Goal: Information Seeking & Learning: Learn about a topic

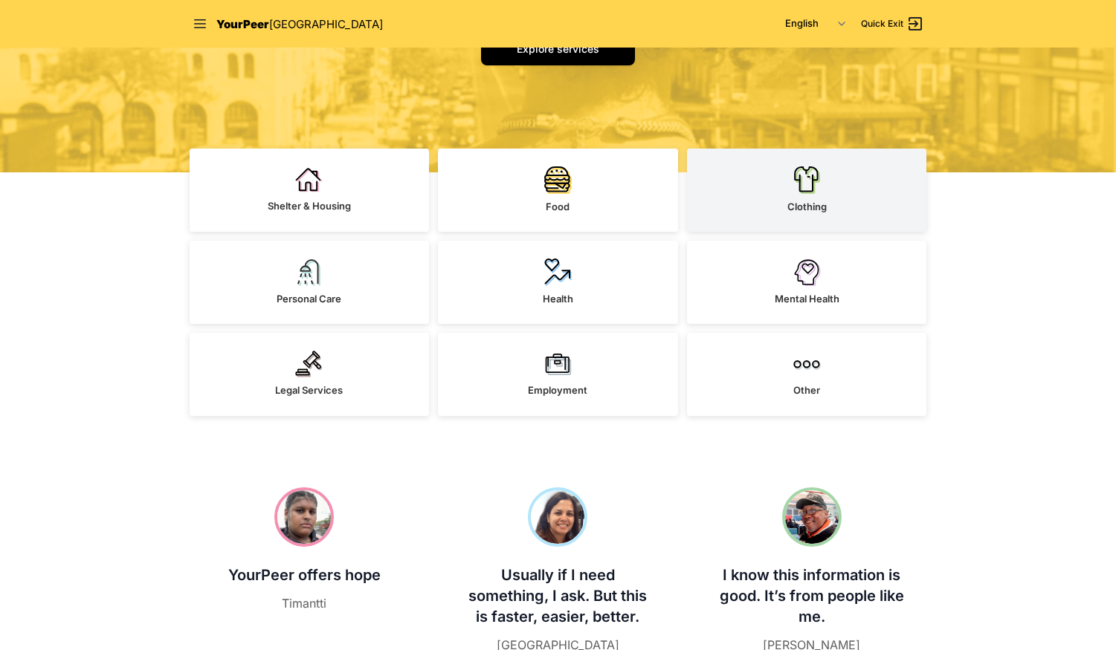
scroll to position [279, 0]
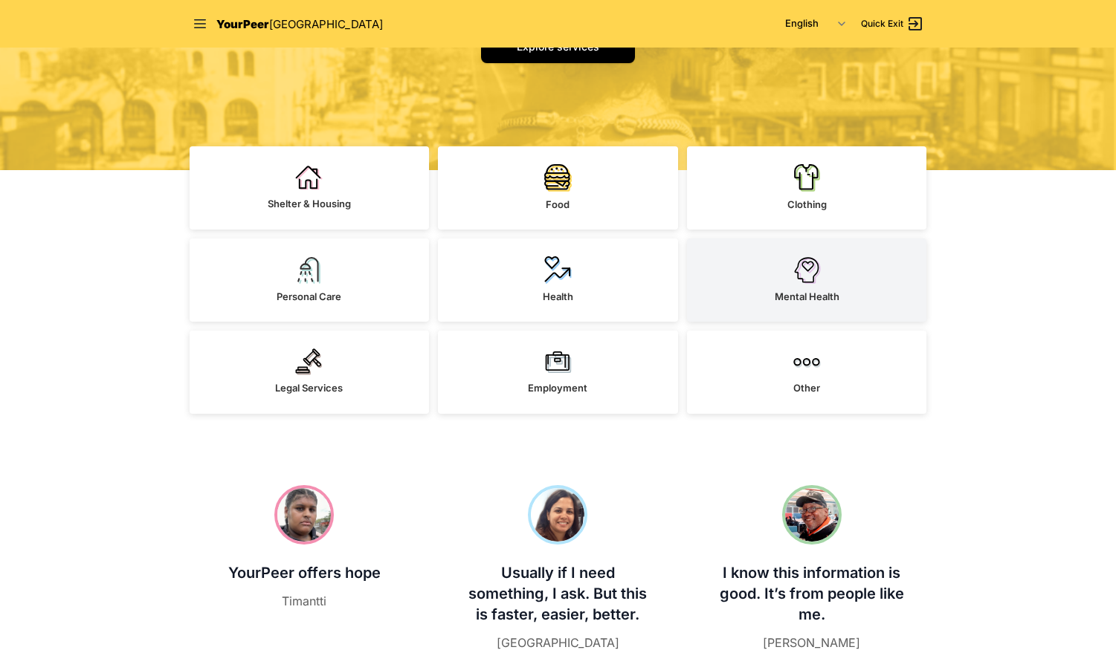
click at [768, 296] on link "Mental Health" at bounding box center [807, 280] width 240 height 83
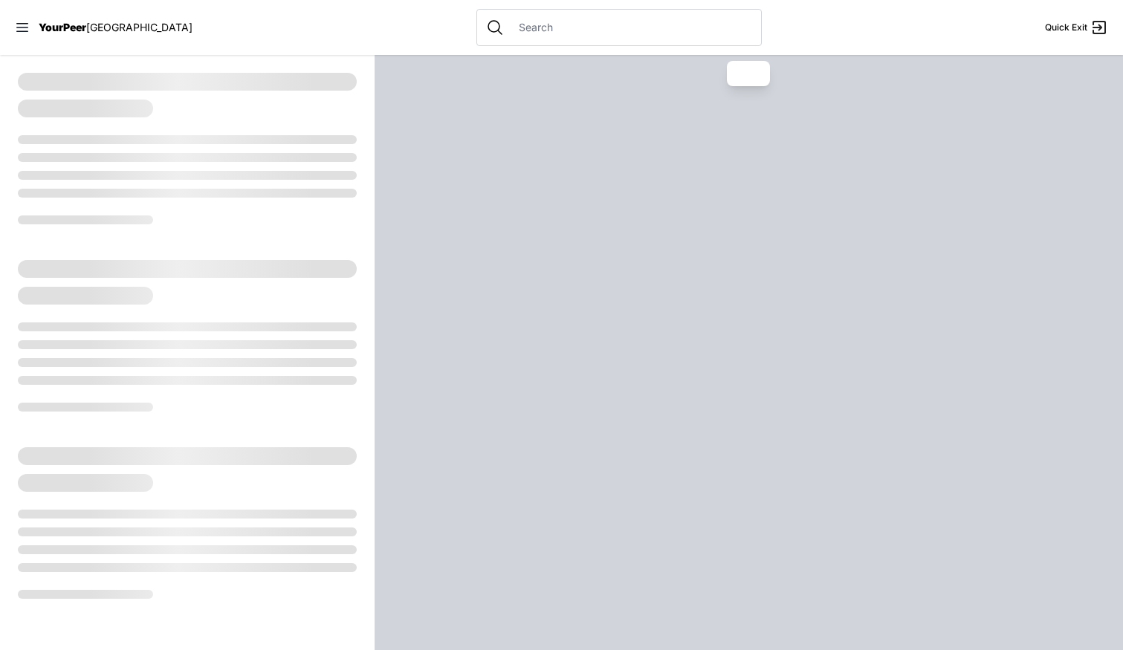
select select "recentlyUpdated"
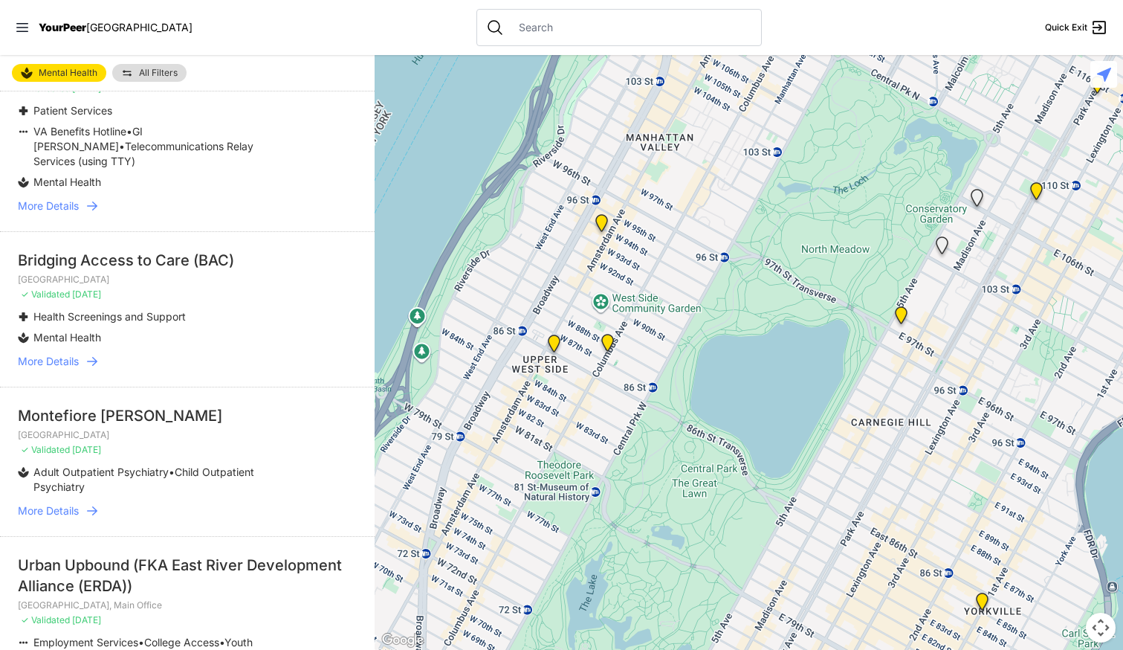
scroll to position [1527, 0]
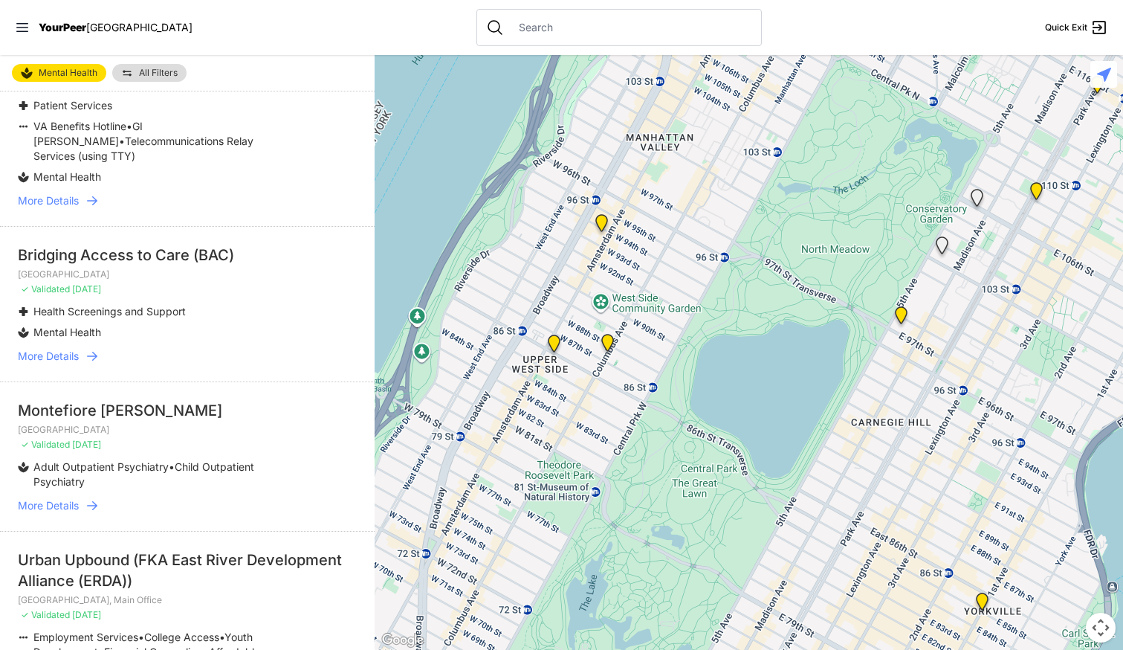
click at [58, 24] on span "YourPeer" at bounding box center [63, 27] width 48 height 13
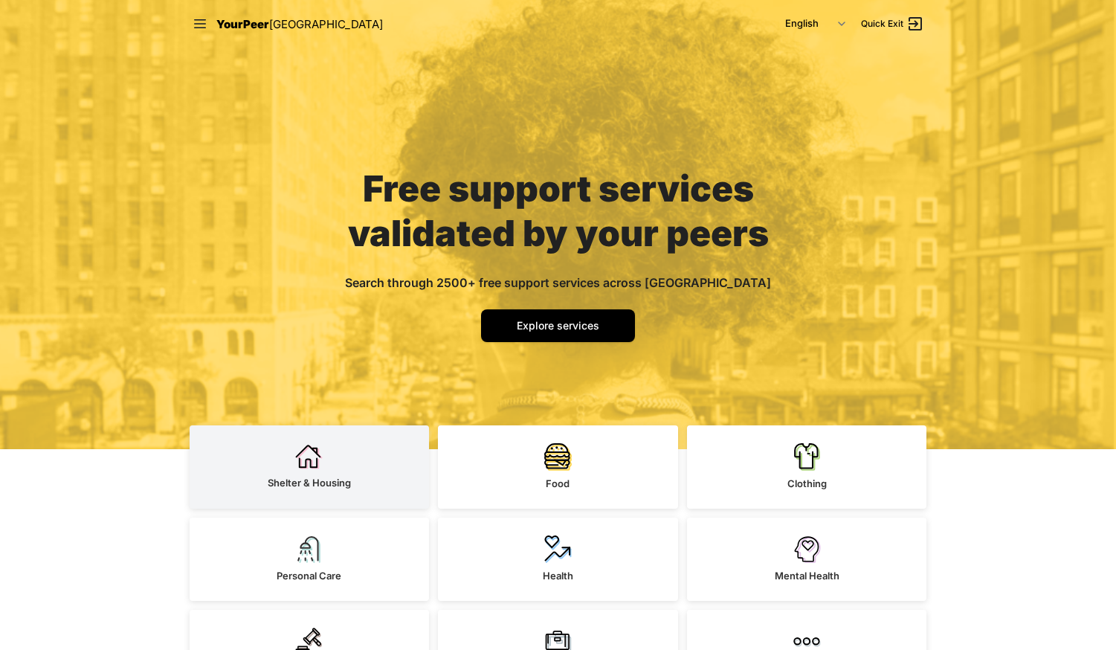
click at [323, 464] on link "Shelter & Housing" at bounding box center [310, 466] width 240 height 83
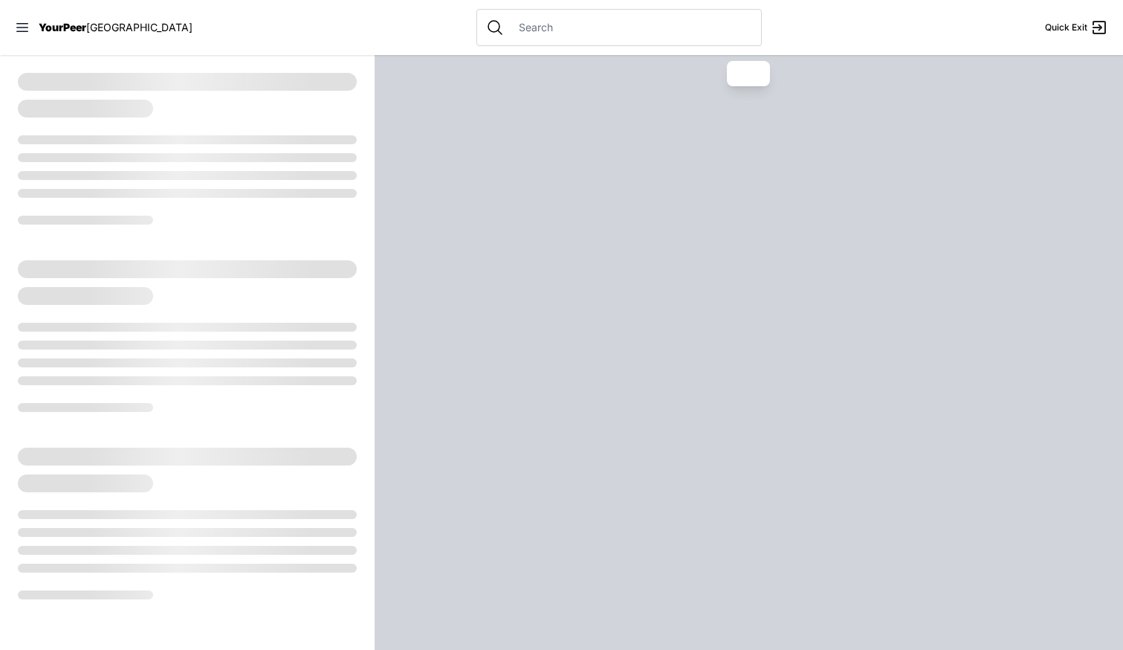
select select "recentlyUpdated"
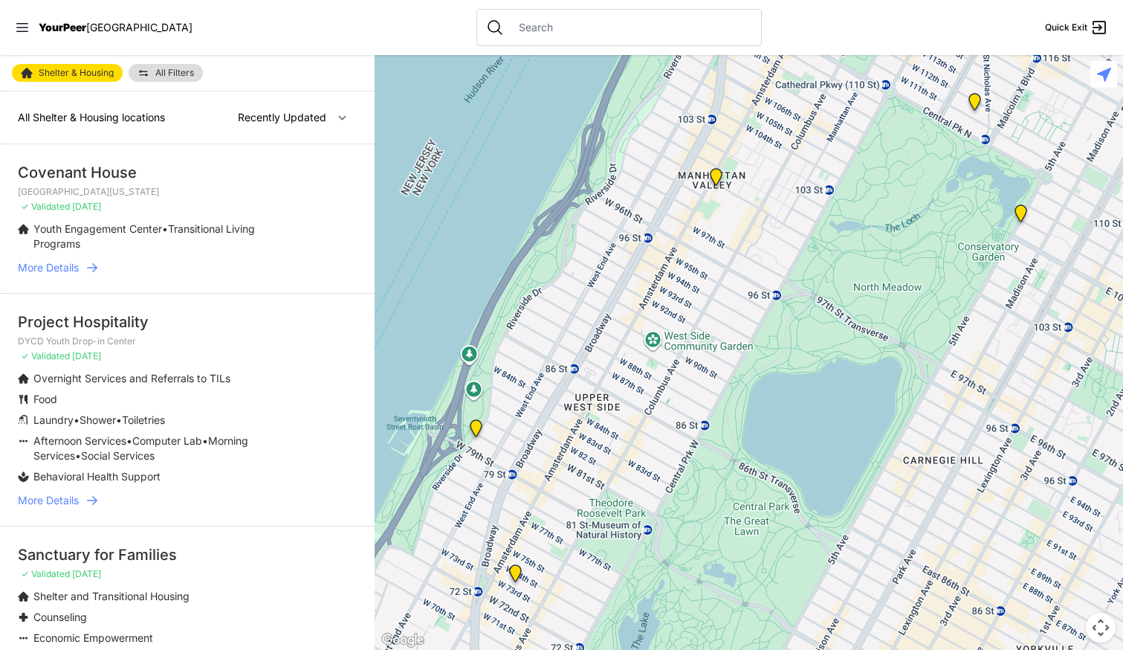
click at [569, 25] on input "text" at bounding box center [631, 27] width 242 height 15
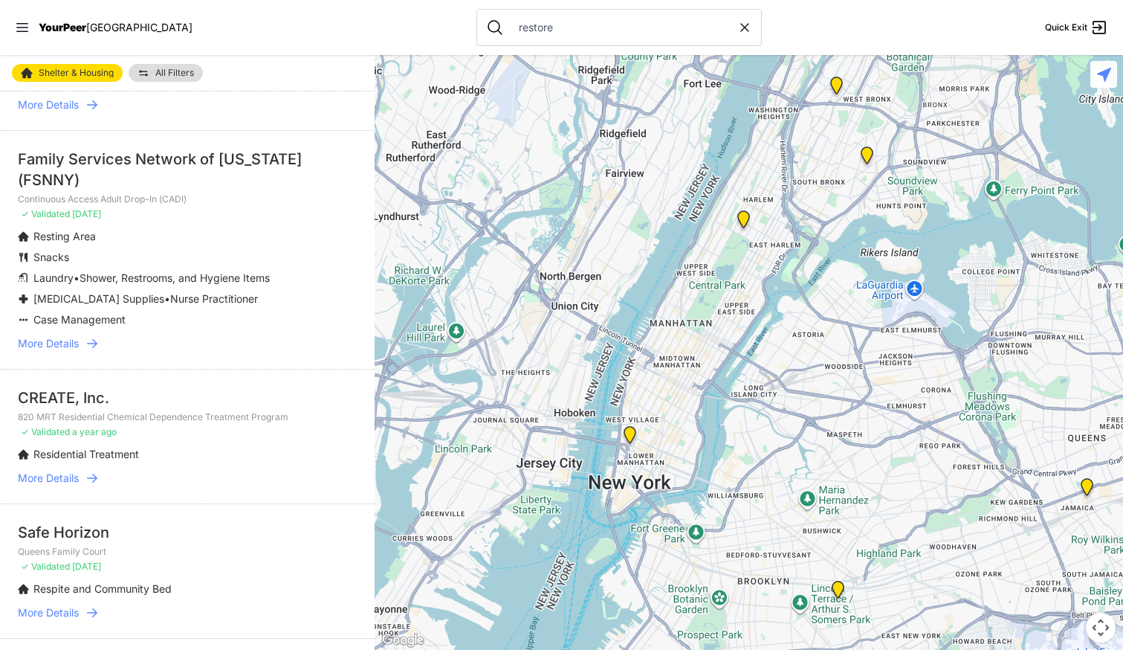
scroll to position [979, 0]
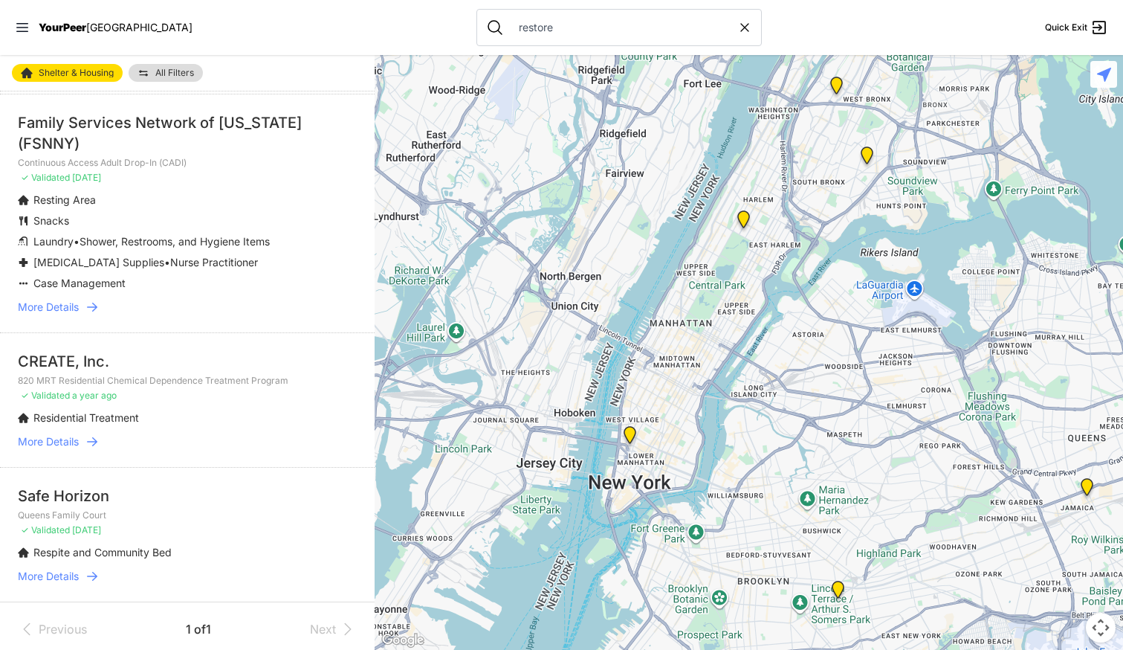
click at [737, 23] on icon at bounding box center [744, 27] width 15 height 15
type input "restore"
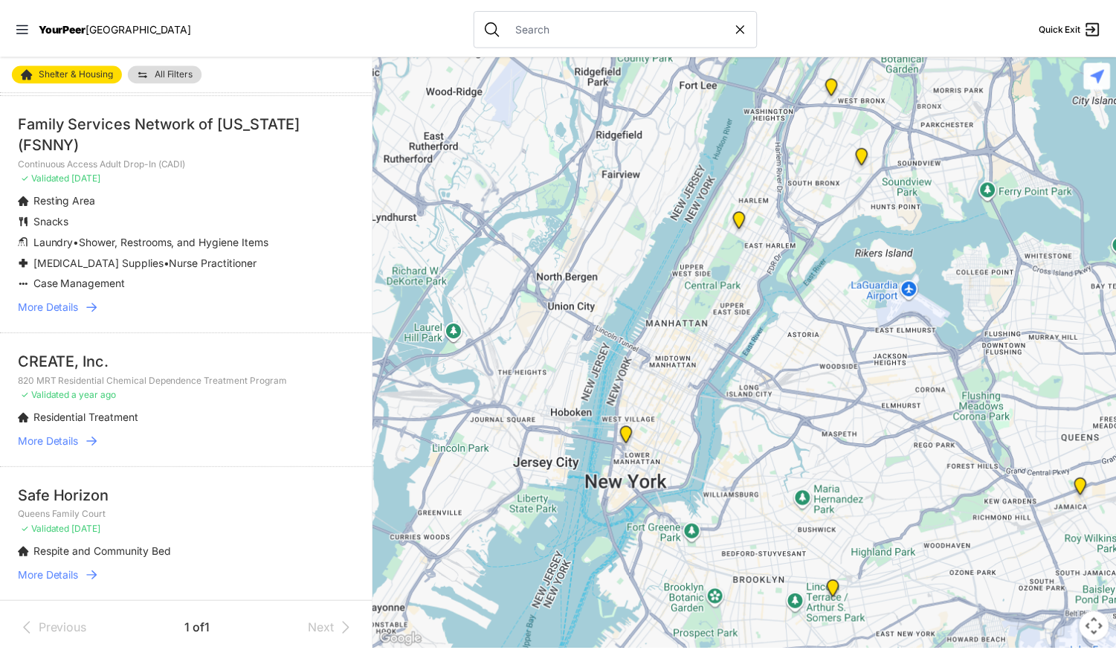
scroll to position [992, 0]
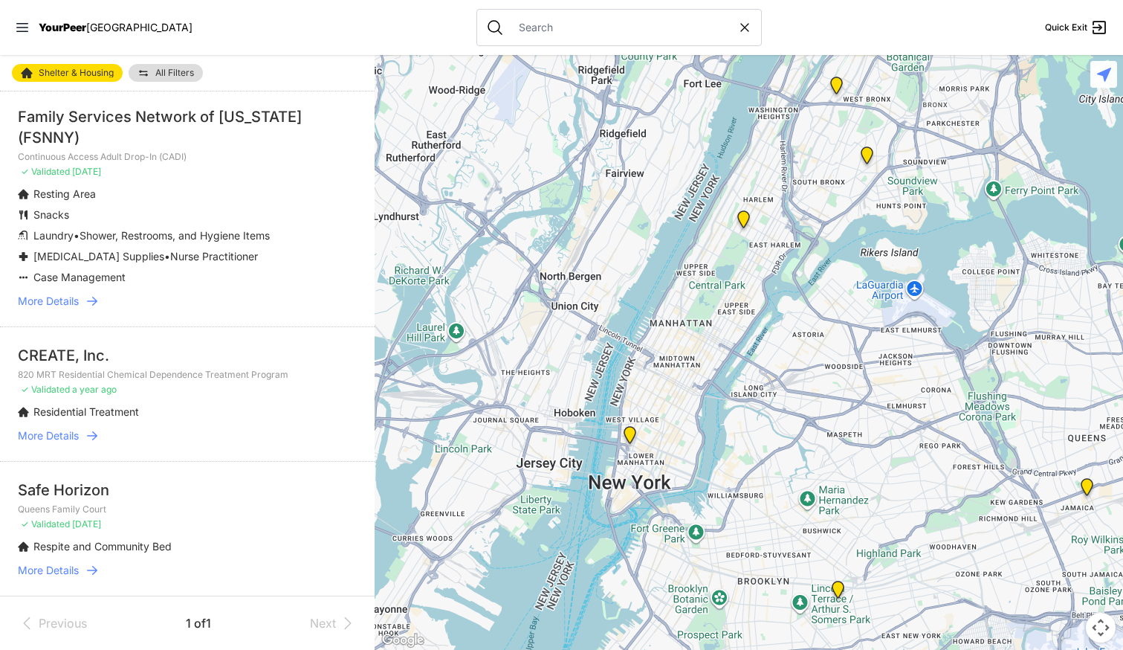
select select "recentlyUpdated"
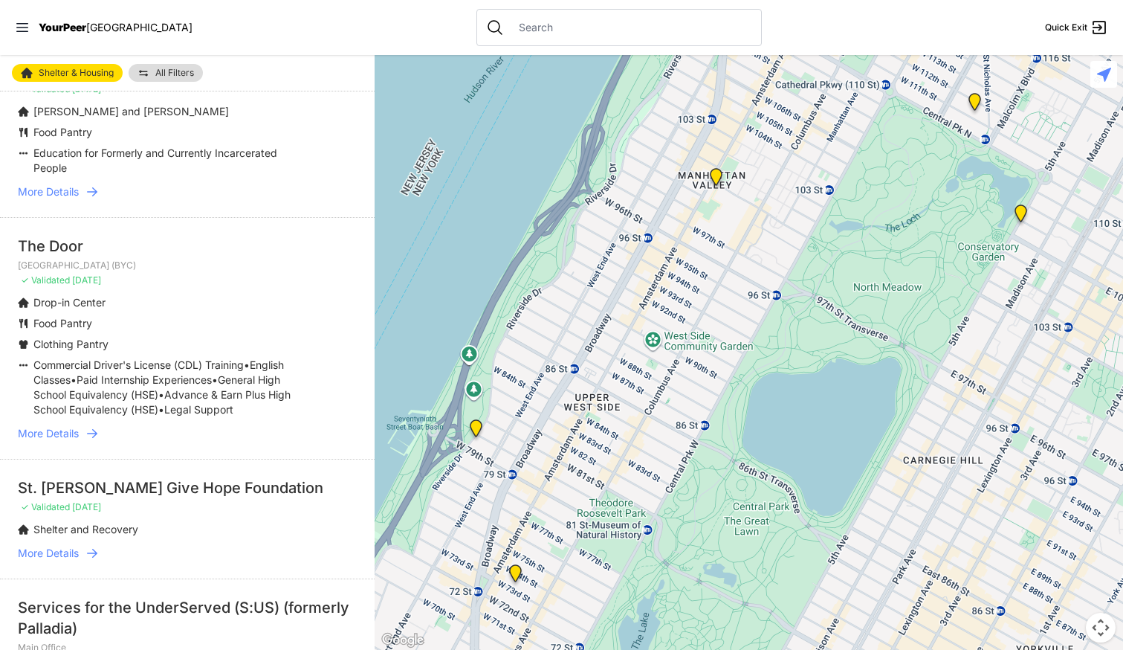
click at [13, 33] on nav "YourPeer [GEOGRAPHIC_DATA] Quick Exit" at bounding box center [561, 27] width 1123 height 55
click at [16, 31] on icon at bounding box center [22, 27] width 12 height 9
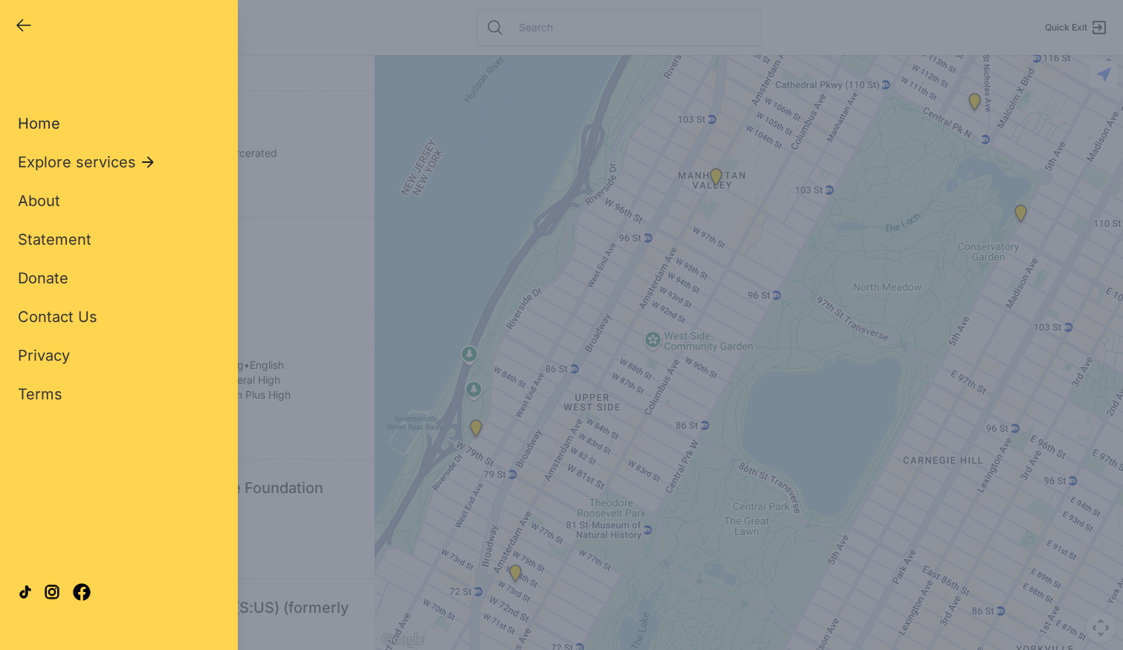
click at [42, 125] on span "Home" at bounding box center [39, 123] width 42 height 18
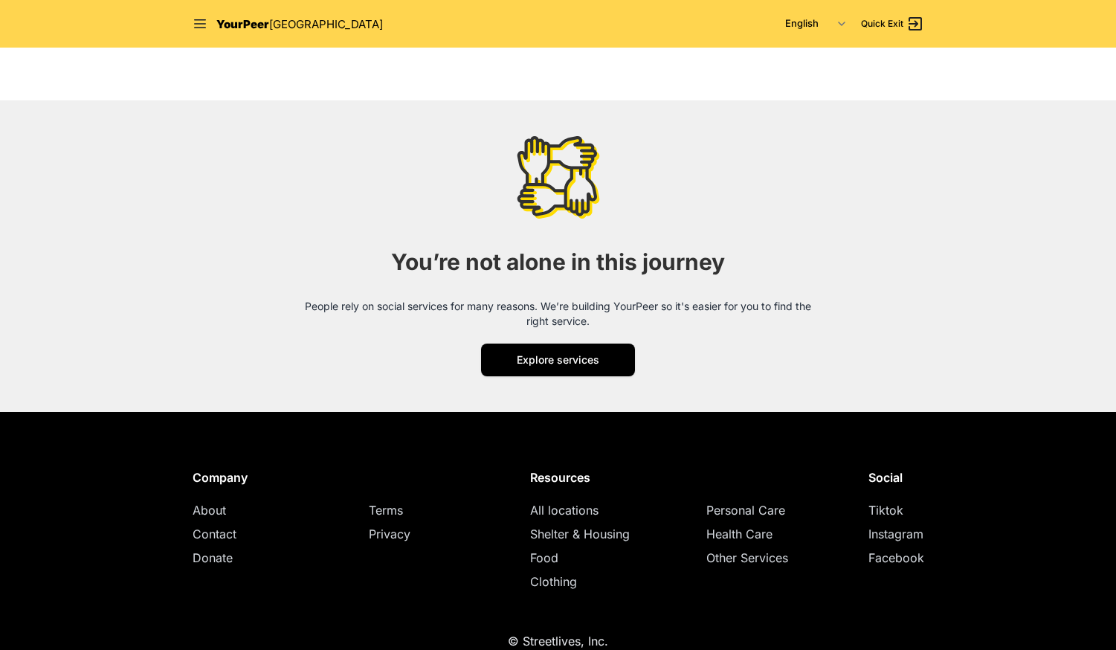
scroll to position [1900, 0]
